Goal: Task Accomplishment & Management: Manage account settings

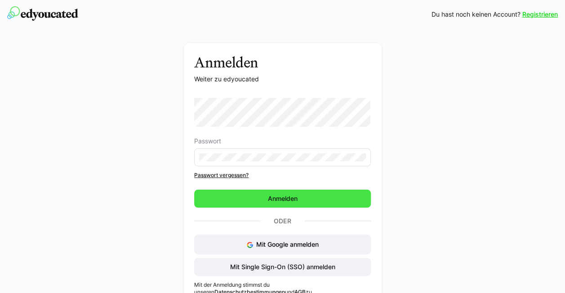
click at [289, 200] on span "Anmelden" at bounding box center [282, 199] width 177 height 18
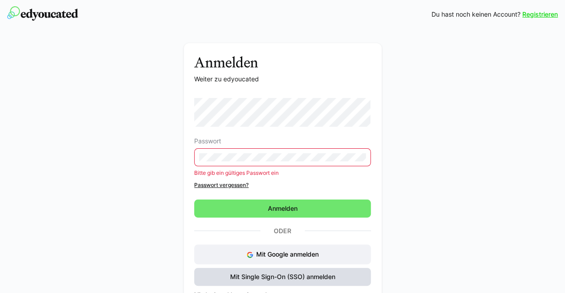
click at [295, 282] on span "Mit Single Sign-On (SSO) anmelden" at bounding box center [282, 277] width 177 height 18
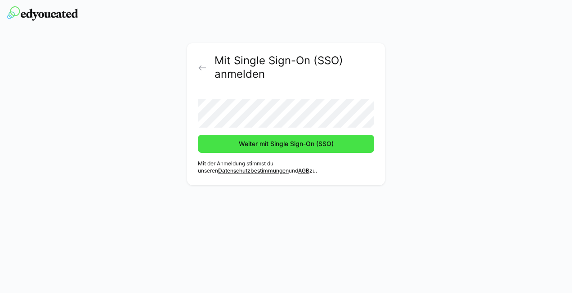
click at [367, 141] on span "Weiter mit Single Sign-On (SSO)" at bounding box center [286, 144] width 176 height 18
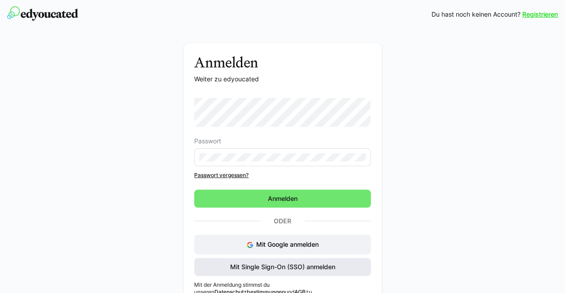
click at [287, 271] on span "Mit Single Sign-On (SSO) anmelden" at bounding box center [282, 267] width 177 height 18
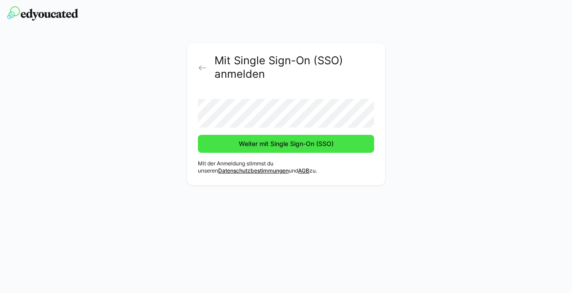
click at [302, 144] on span "Weiter mit Single Sign-On (SSO)" at bounding box center [286, 143] width 98 height 9
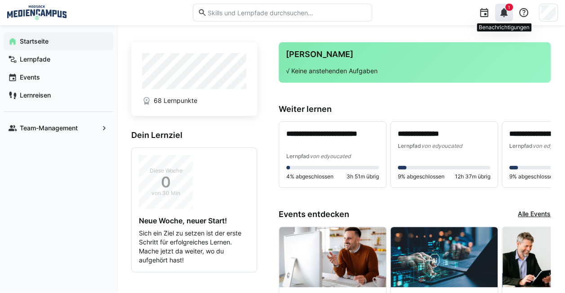
click at [506, 16] on eds-icon at bounding box center [504, 12] width 11 height 11
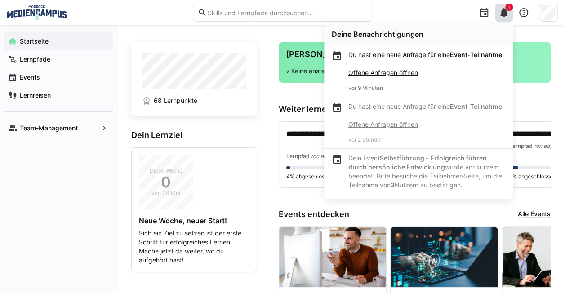
click at [455, 6] on div "1 Deine Benachrichtigungen Du hast eine neue Anfrage für eine Event-Teilnahme .…" at bounding box center [468, 12] width 179 height 25
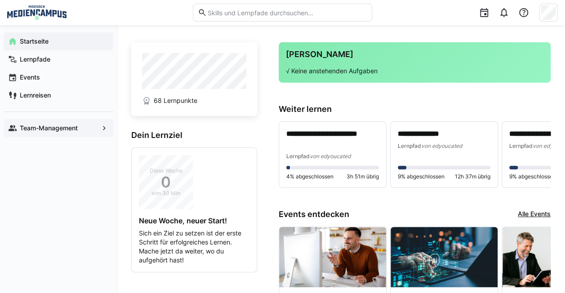
click at [0, 0] on app-navigation-label "Team-Management" at bounding box center [0, 0] width 0 height 0
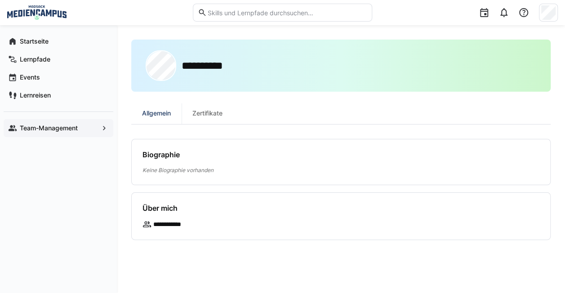
click at [196, 171] on p "Keine Biographie vorhanden" at bounding box center [341, 170] width 397 height 8
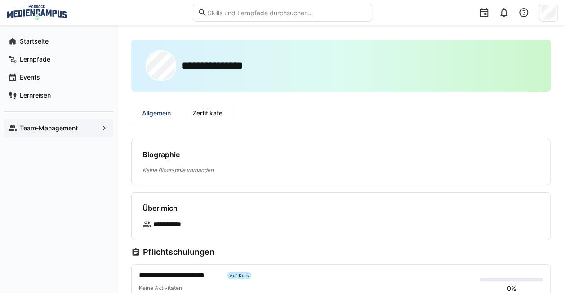
click at [207, 110] on div "Zertifikate" at bounding box center [208, 114] width 52 height 22
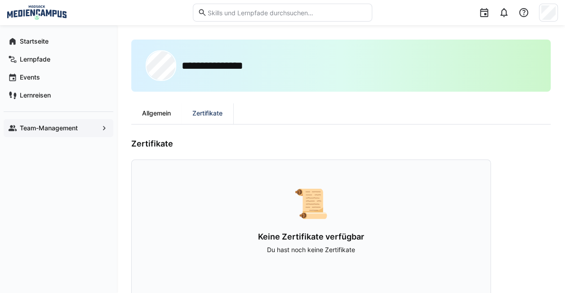
click at [158, 114] on div "Allgemein" at bounding box center [156, 114] width 50 height 22
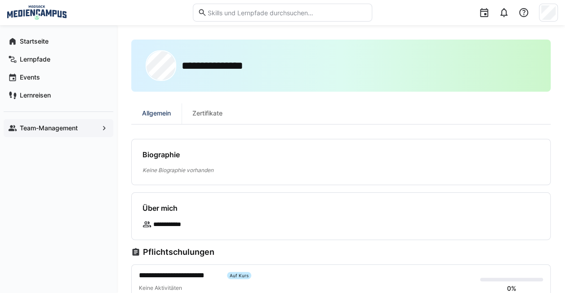
click at [56, 131] on span "Team-Management" at bounding box center [58, 128] width 80 height 9
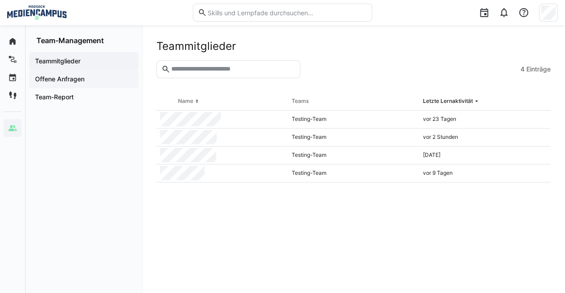
click at [0, 0] on app-navigation-label "Offene Anfragen" at bounding box center [0, 0] width 0 height 0
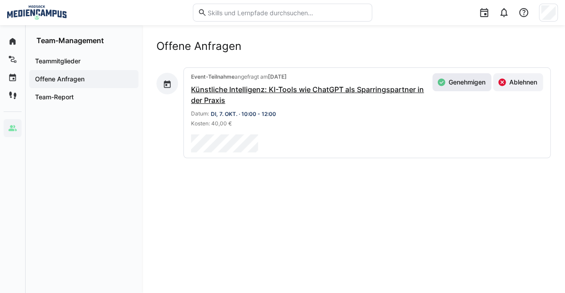
click at [465, 79] on span "Genehmigen" at bounding box center [467, 82] width 40 height 9
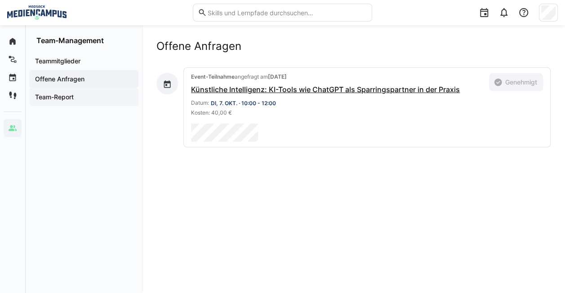
click at [0, 0] on app-navigation-label "Team-Report" at bounding box center [0, 0] width 0 height 0
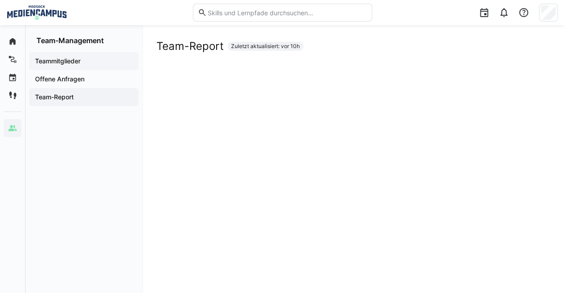
click at [60, 65] on span "Teammitglieder" at bounding box center [84, 61] width 100 height 9
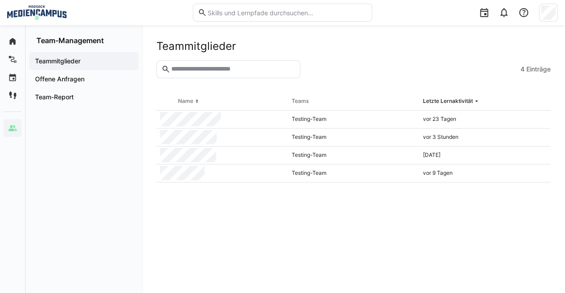
click at [377, 40] on div "Teammitglieder" at bounding box center [353, 46] width 394 height 13
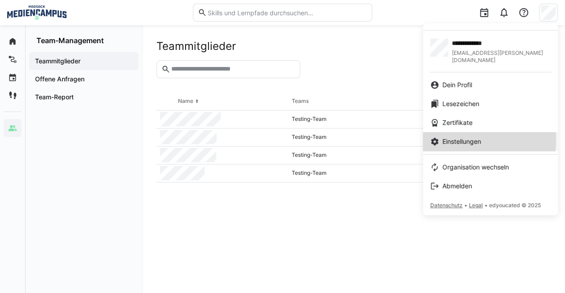
click at [459, 137] on span "Einstellungen" at bounding box center [461, 141] width 39 height 9
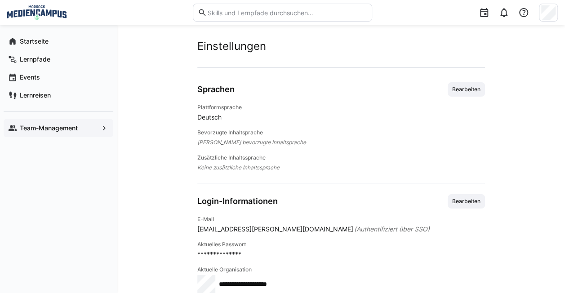
click at [98, 128] on div "Team-Management" at bounding box center [59, 128] width 110 height 18
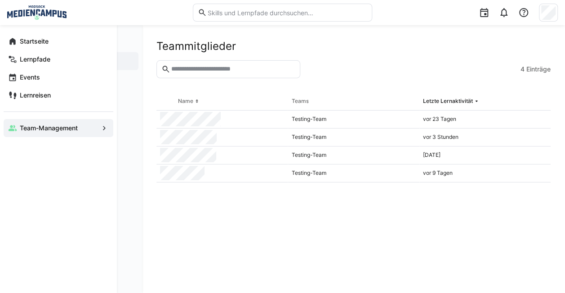
click at [98, 128] on div "Team-Management" at bounding box center [59, 128] width 110 height 18
click at [56, 42] on span "Startseite" at bounding box center [63, 41] width 90 height 9
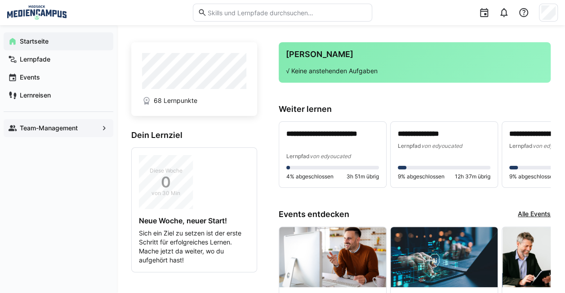
click at [42, 121] on div "Team-Management" at bounding box center [59, 128] width 110 height 18
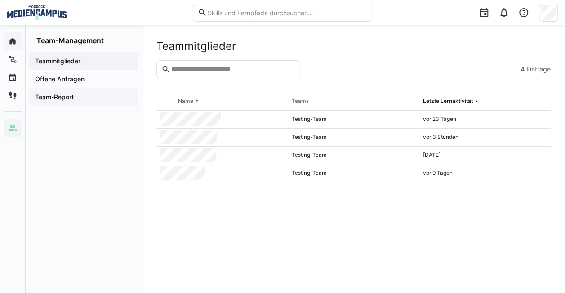
click at [86, 100] on span "Team-Report" at bounding box center [84, 97] width 100 height 9
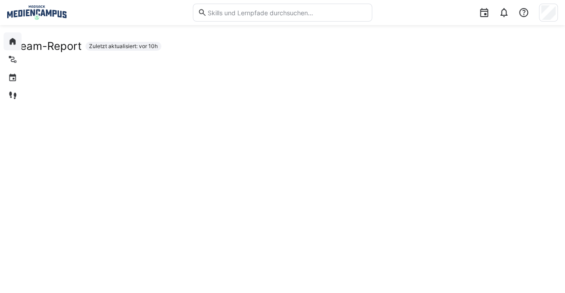
click at [37, 8] on img at bounding box center [36, 12] width 59 height 14
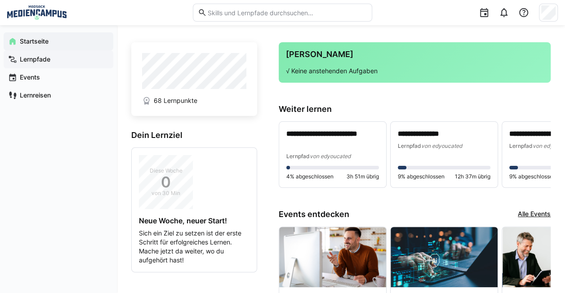
click at [0, 0] on app-navigation-label "Lernpfade" at bounding box center [0, 0] width 0 height 0
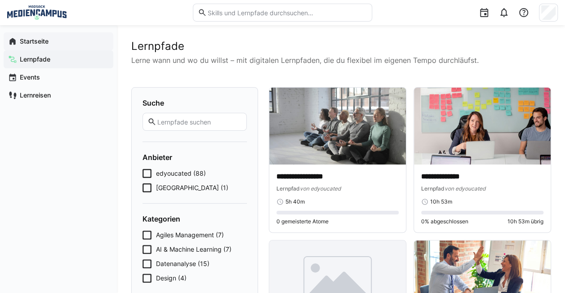
click at [147, 187] on icon at bounding box center [147, 187] width 9 height 9
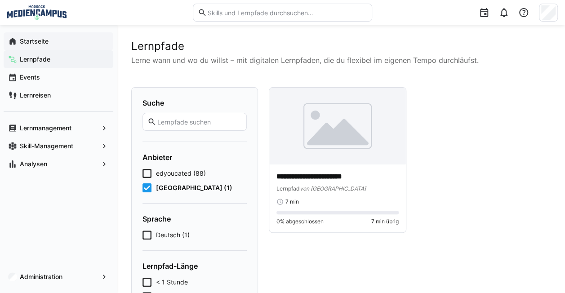
click at [150, 192] on icon at bounding box center [147, 187] width 9 height 9
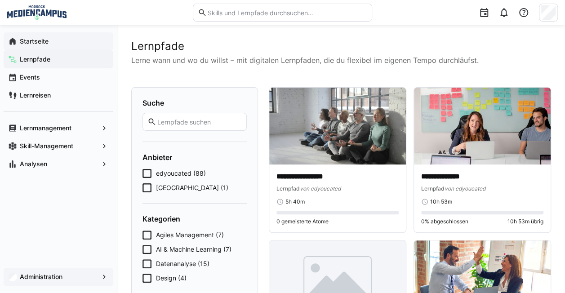
click at [82, 277] on span "Administration" at bounding box center [58, 277] width 80 height 9
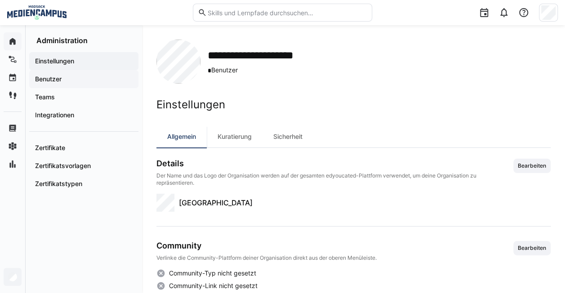
click at [0, 0] on app-navigation-label "Benutzer" at bounding box center [0, 0] width 0 height 0
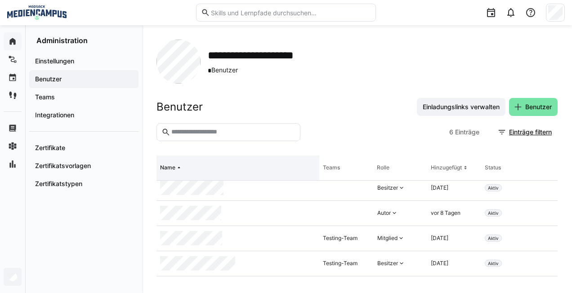
scroll to position [53, 0]
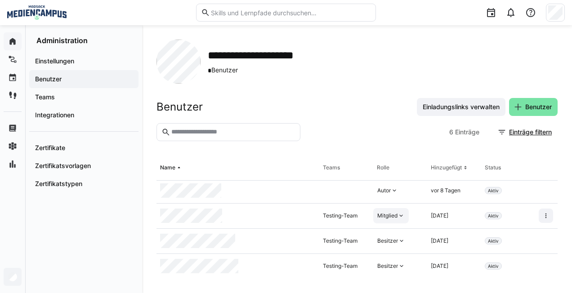
click at [392, 216] on div "Mitglied" at bounding box center [387, 215] width 20 height 7
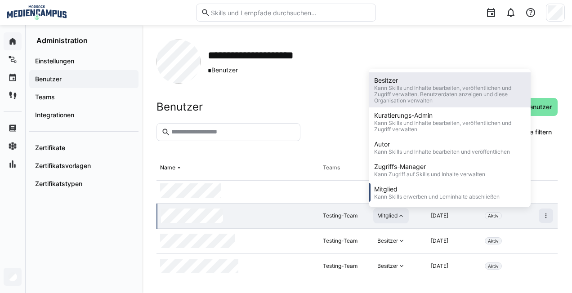
click at [441, 84] on div "Besitzer" at bounding box center [449, 80] width 151 height 9
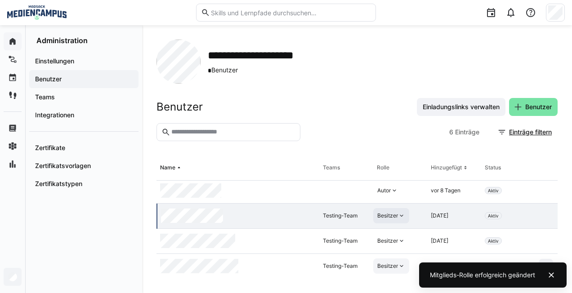
click at [401, 273] on div "Besitzer" at bounding box center [391, 266] width 36 height 15
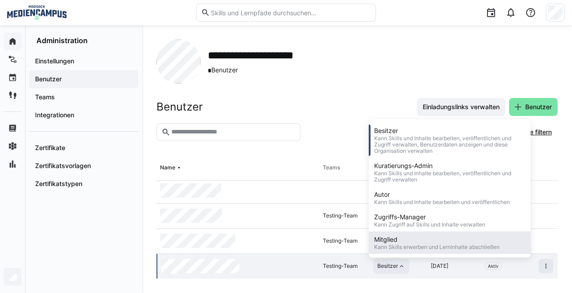
click at [447, 242] on div "Mitglied" at bounding box center [436, 239] width 125 height 9
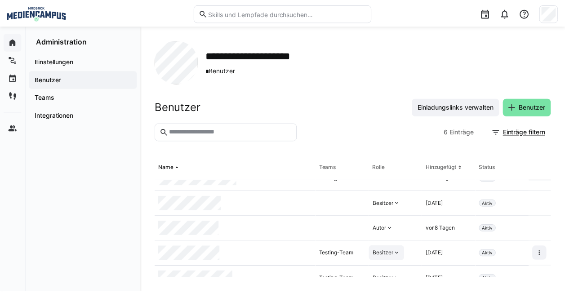
scroll to position [0, 0]
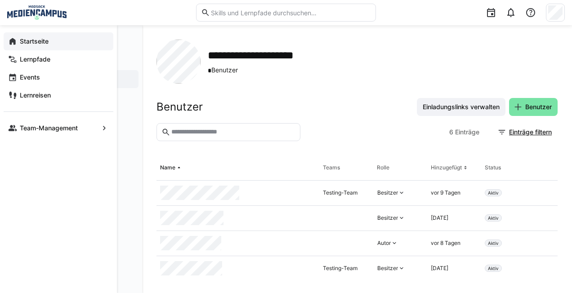
click at [15, 37] on eds-icon at bounding box center [12, 41] width 9 height 9
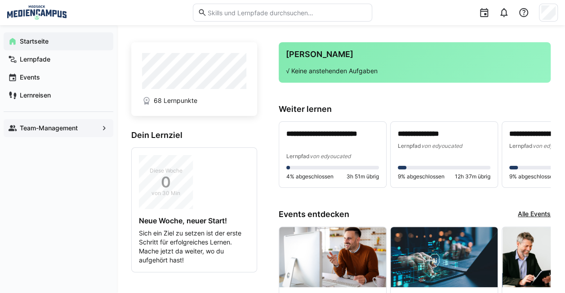
click at [93, 122] on div "Team-Management" at bounding box center [59, 128] width 110 height 18
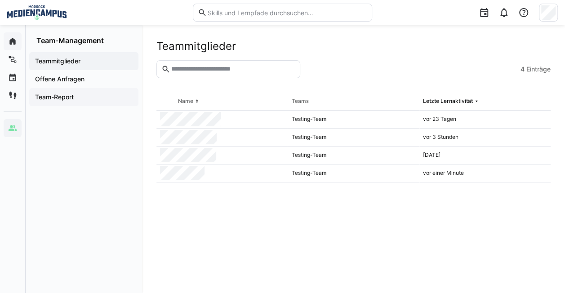
click at [0, 0] on app-navigation-label "Team-Report" at bounding box center [0, 0] width 0 height 0
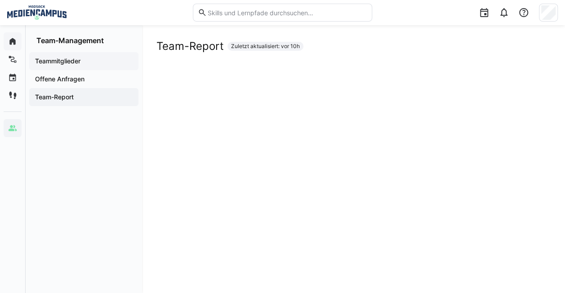
click at [90, 58] on span "Teammitglieder" at bounding box center [84, 61] width 100 height 9
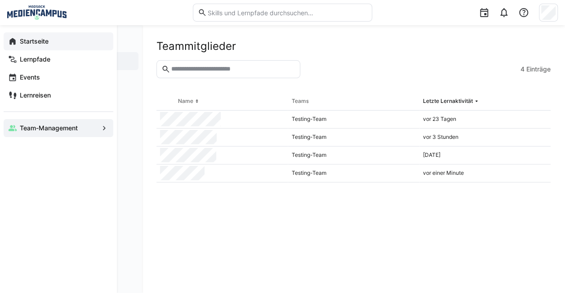
click at [19, 61] on span "Lernpfade" at bounding box center [63, 59] width 90 height 9
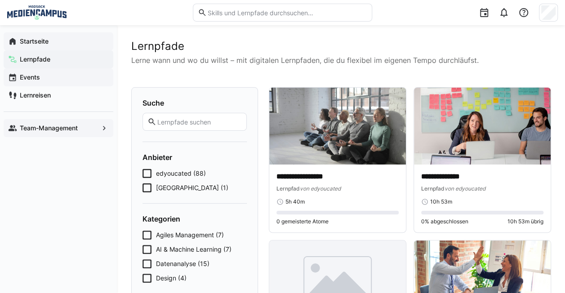
click at [34, 82] on div "Events" at bounding box center [59, 77] width 110 height 18
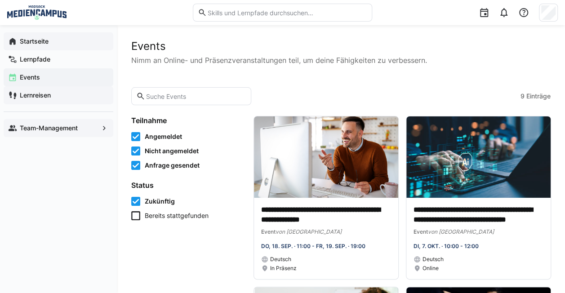
click at [0, 0] on app-navigation-label "Lernreisen" at bounding box center [0, 0] width 0 height 0
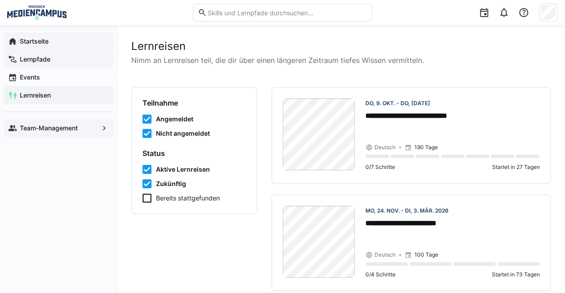
click at [0, 0] on app-navigation-label "Lernpfade" at bounding box center [0, 0] width 0 height 0
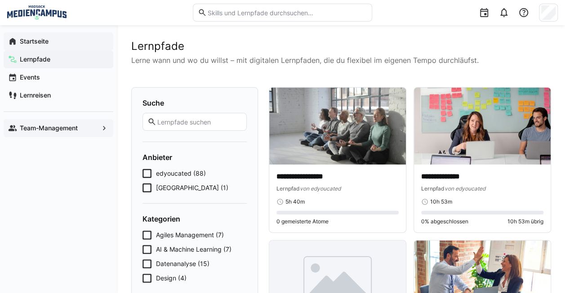
click at [144, 185] on icon at bounding box center [147, 187] width 9 height 9
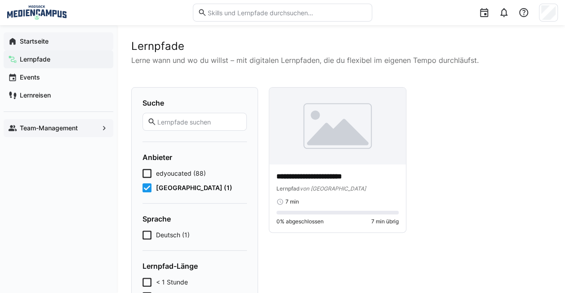
click at [148, 192] on icon at bounding box center [147, 187] width 9 height 9
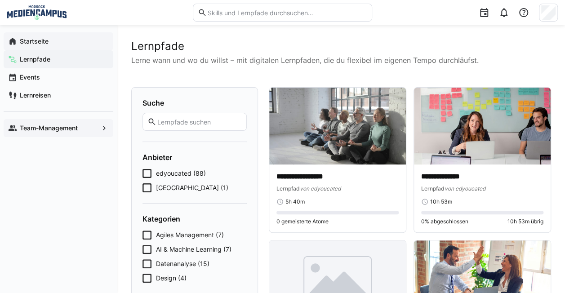
click at [149, 192] on form "Suche Anbieter edyoucated (88) MADSACK Medien Campus (1) Kategorien Agiles Mana…" at bounding box center [195, 296] width 104 height 396
click at [147, 186] on icon at bounding box center [147, 187] width 9 height 9
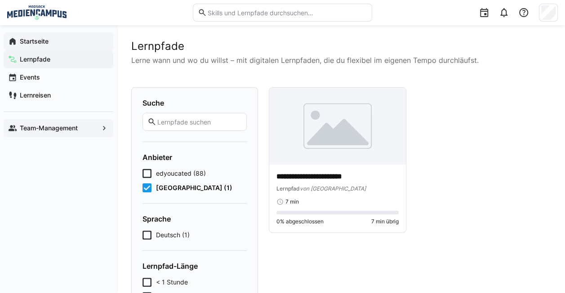
click at [147, 192] on icon at bounding box center [147, 187] width 9 height 9
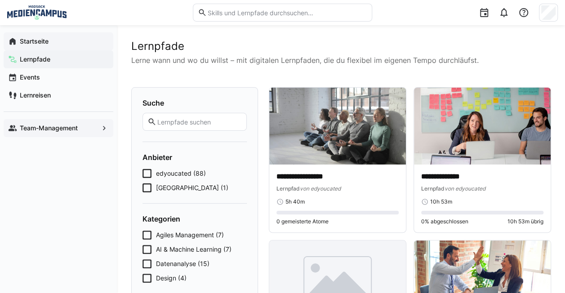
click at [54, 46] on div "Startseite" at bounding box center [59, 41] width 110 height 18
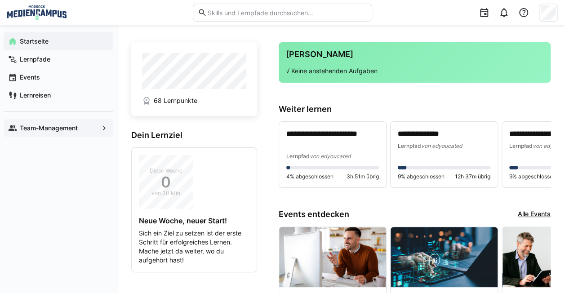
click at [0, 0] on app-navigation-label "Team-Management" at bounding box center [0, 0] width 0 height 0
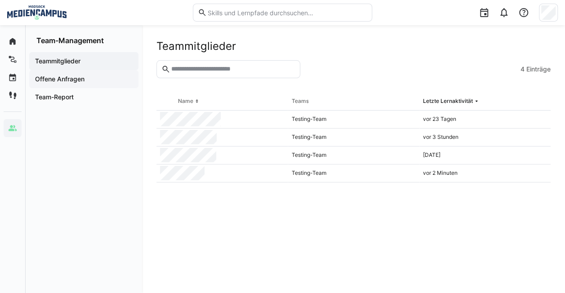
click at [0, 0] on app-navigation-label "Offene Anfragen" at bounding box center [0, 0] width 0 height 0
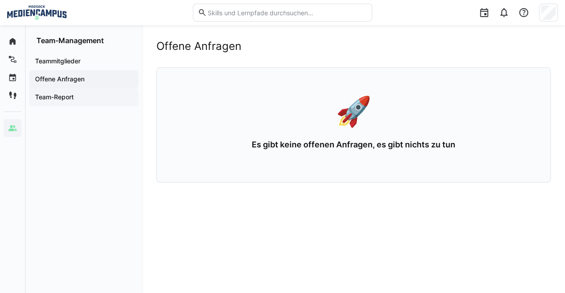
click at [0, 0] on app-navigation-label "Team-Report" at bounding box center [0, 0] width 0 height 0
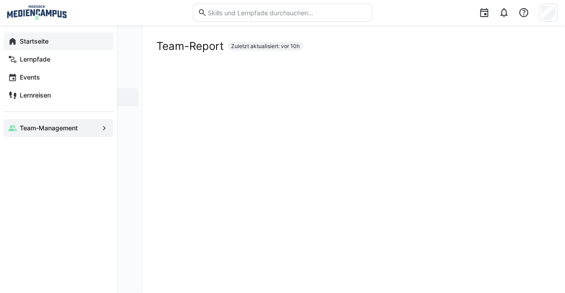
click at [12, 41] on eds-icon at bounding box center [12, 41] width 9 height 9
